Goal: Navigation & Orientation: Go to known website

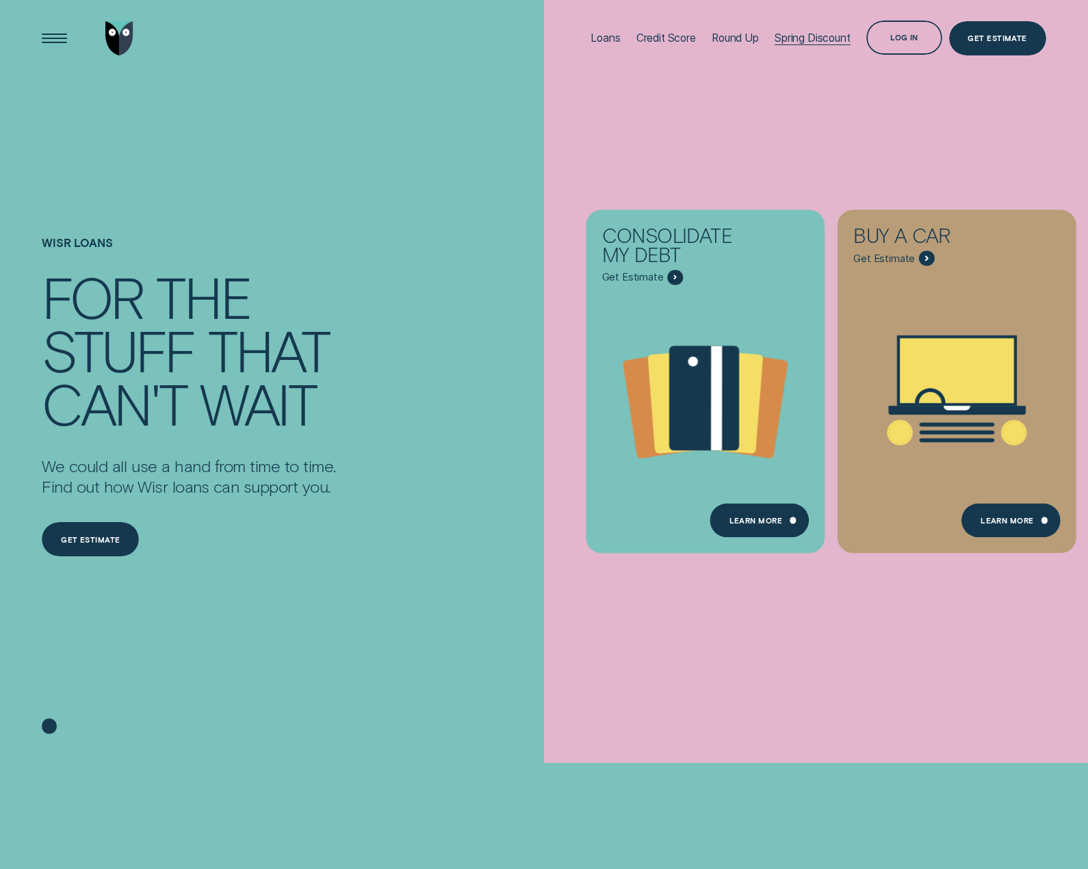
click at [821, 34] on div "Spring Discount" at bounding box center [813, 37] width 76 height 13
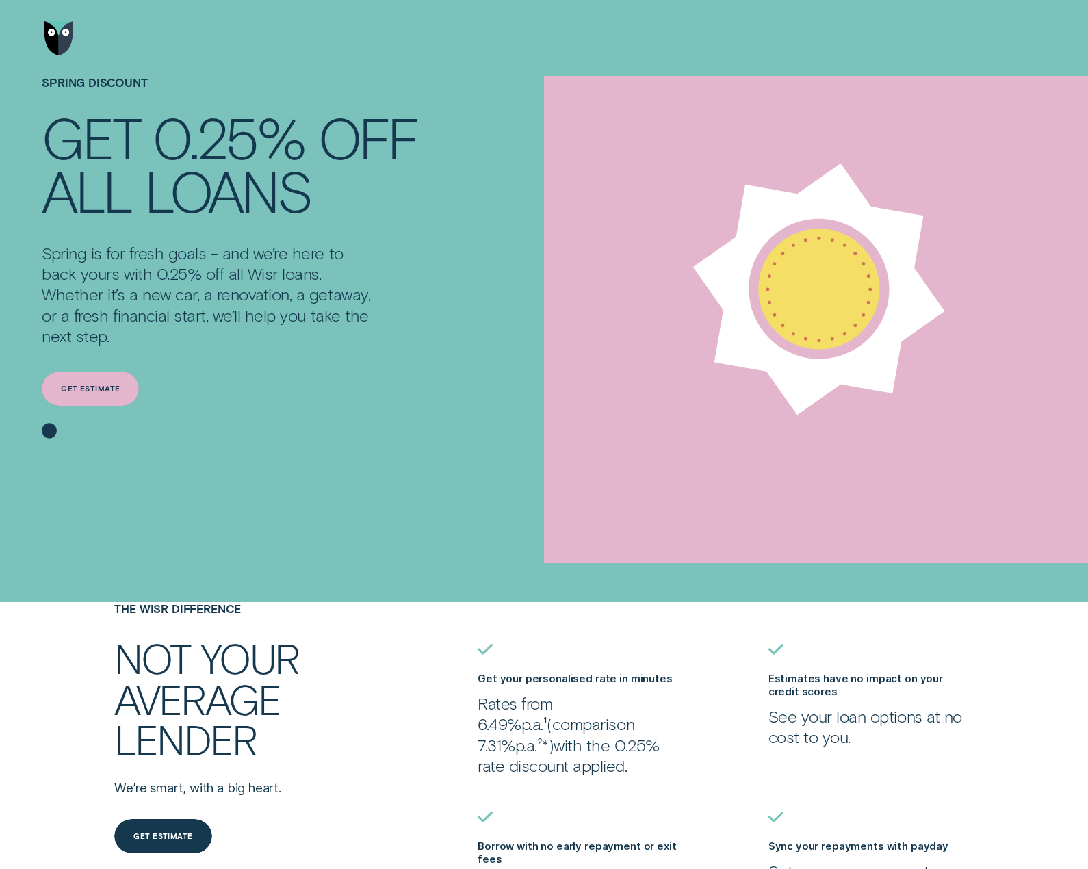
click at [75, 388] on div "Get estimate" at bounding box center [90, 388] width 59 height 7
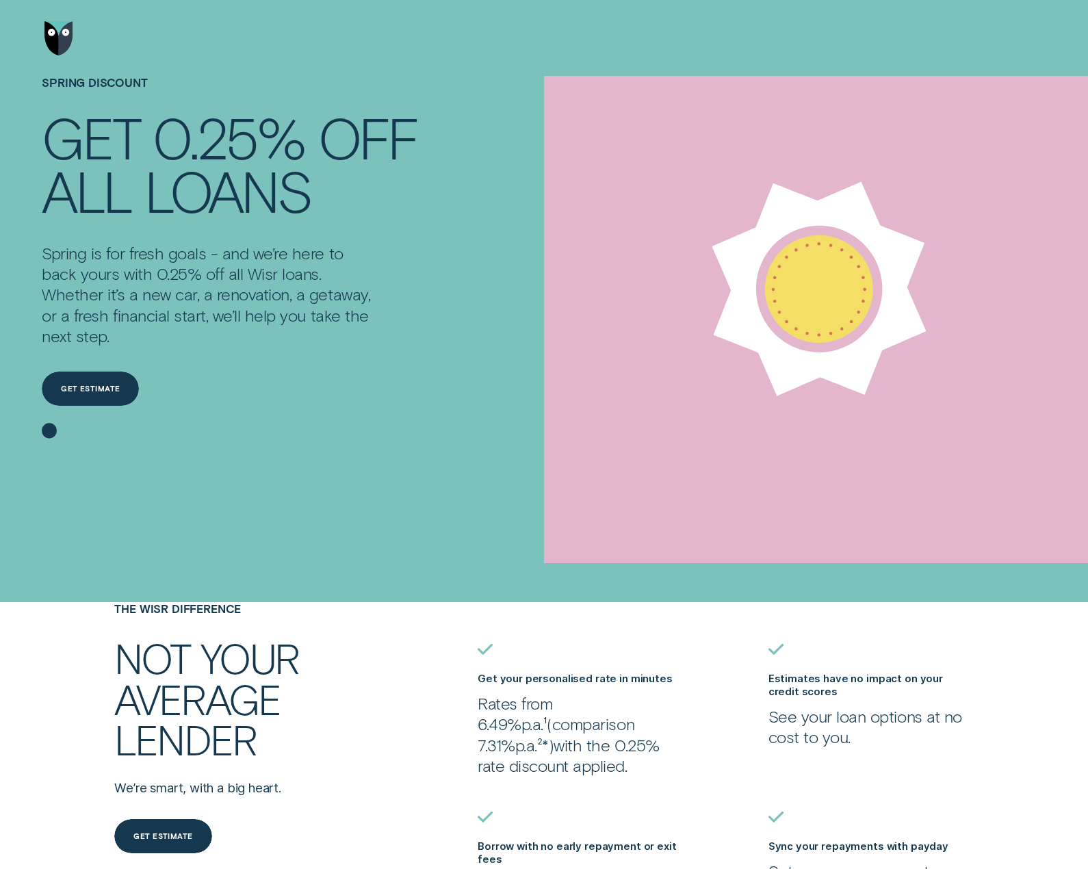
click at [72, 43] on img "Go to home page" at bounding box center [58, 38] width 29 height 34
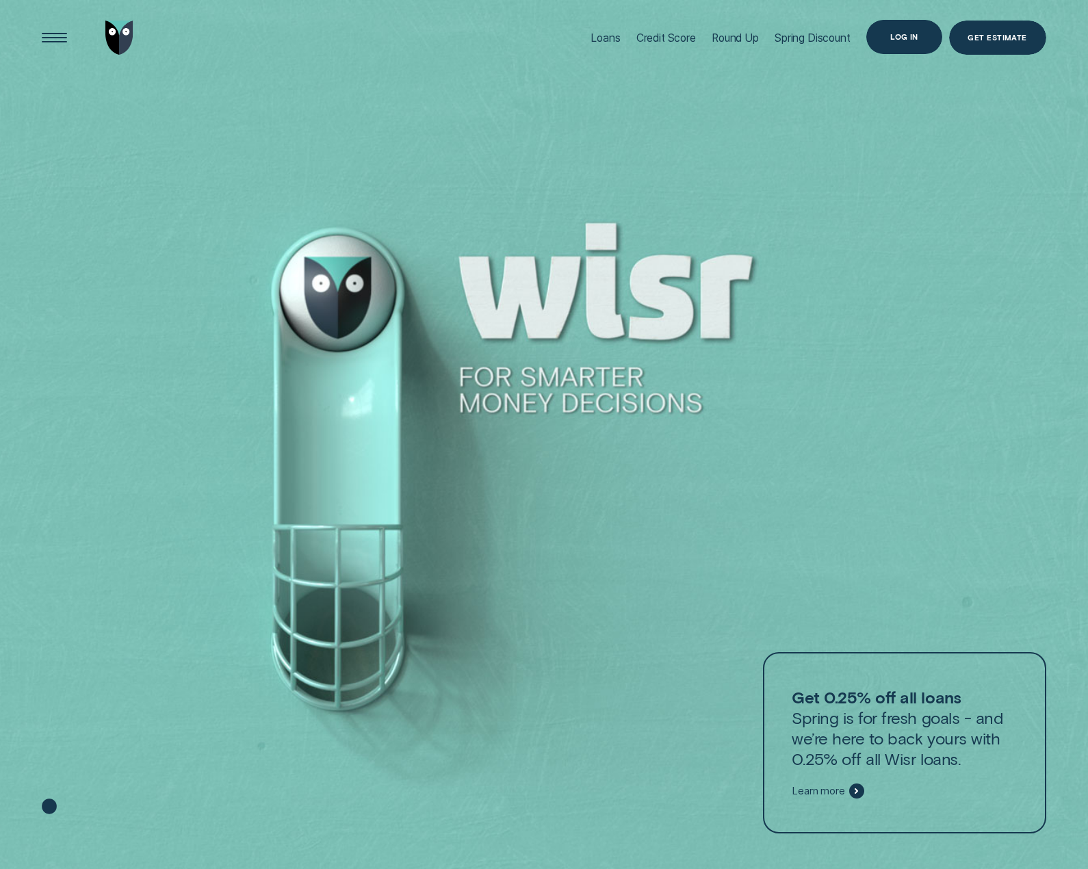
click at [895, 39] on div "Log in" at bounding box center [905, 37] width 28 height 7
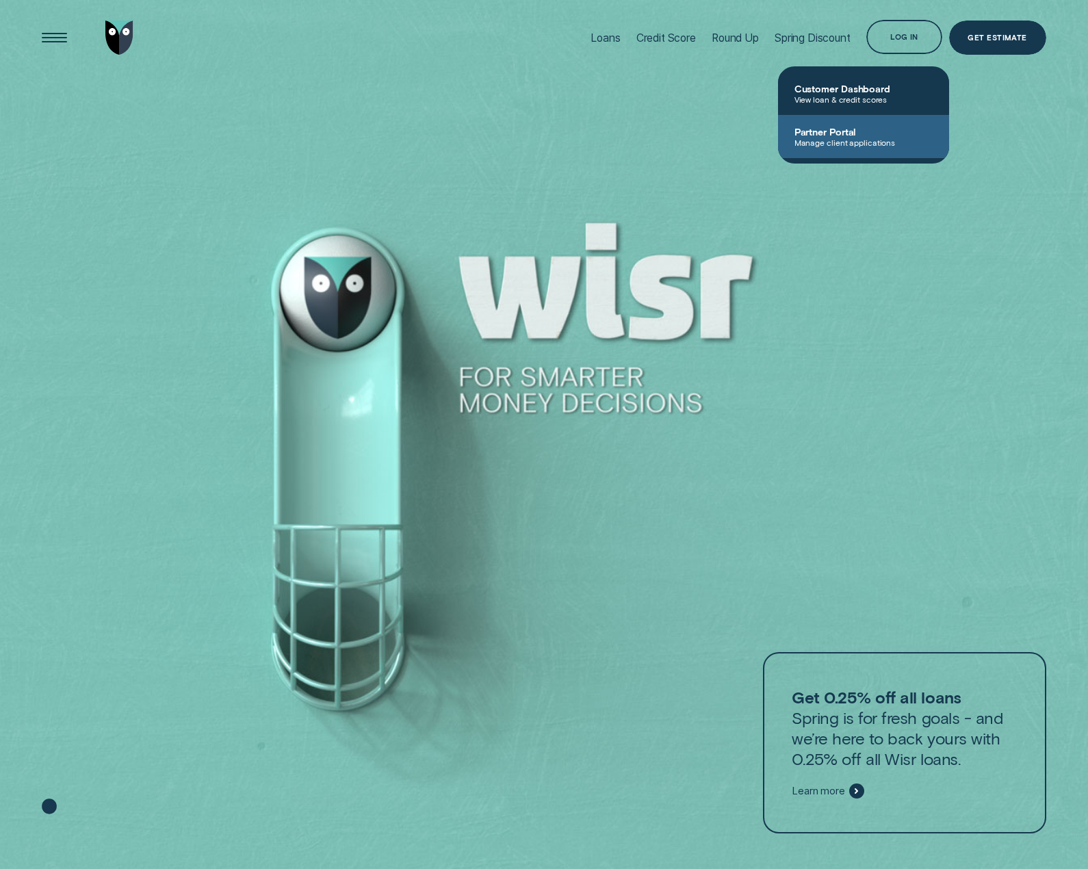
click at [873, 136] on span "Partner Portal" at bounding box center [864, 132] width 138 height 12
